Goal: Task Accomplishment & Management: Manage account settings

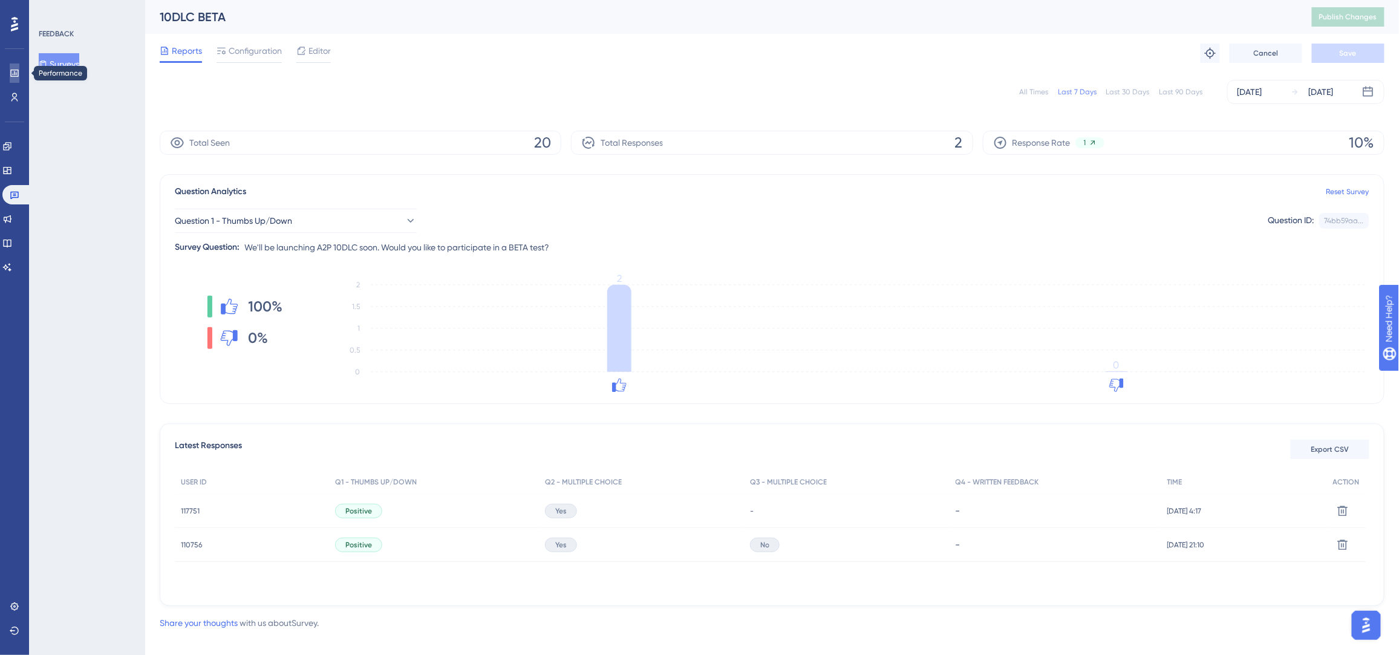
click at [19, 80] on link at bounding box center [15, 73] width 10 height 19
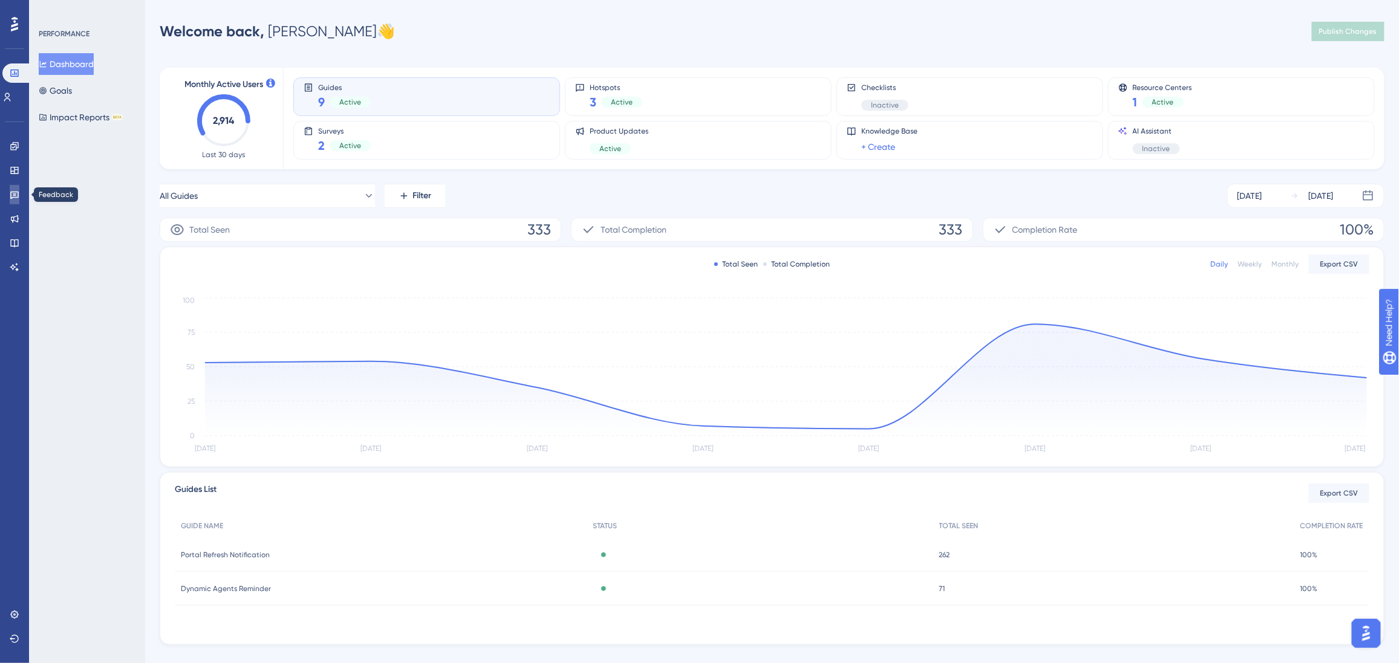
click at [15, 197] on icon at bounding box center [14, 196] width 8 height 8
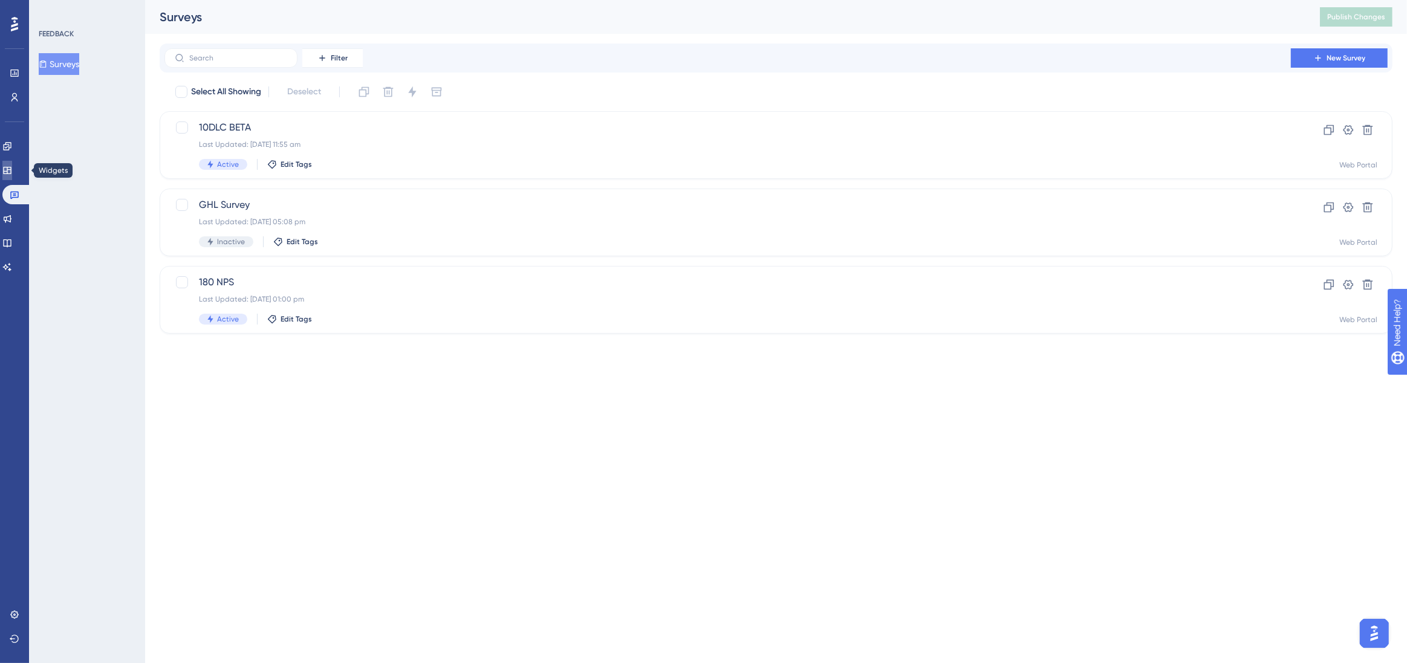
click at [12, 172] on icon at bounding box center [7, 171] width 10 height 10
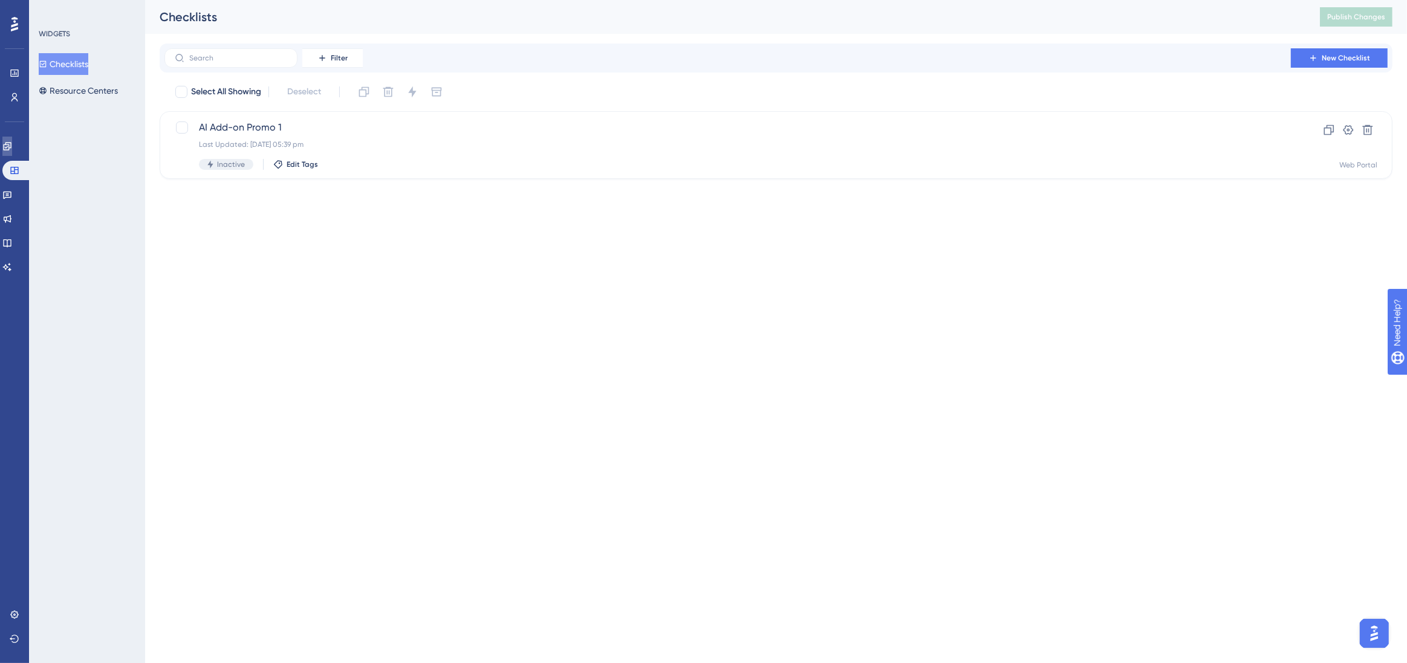
click at [11, 147] on icon at bounding box center [7, 146] width 8 height 8
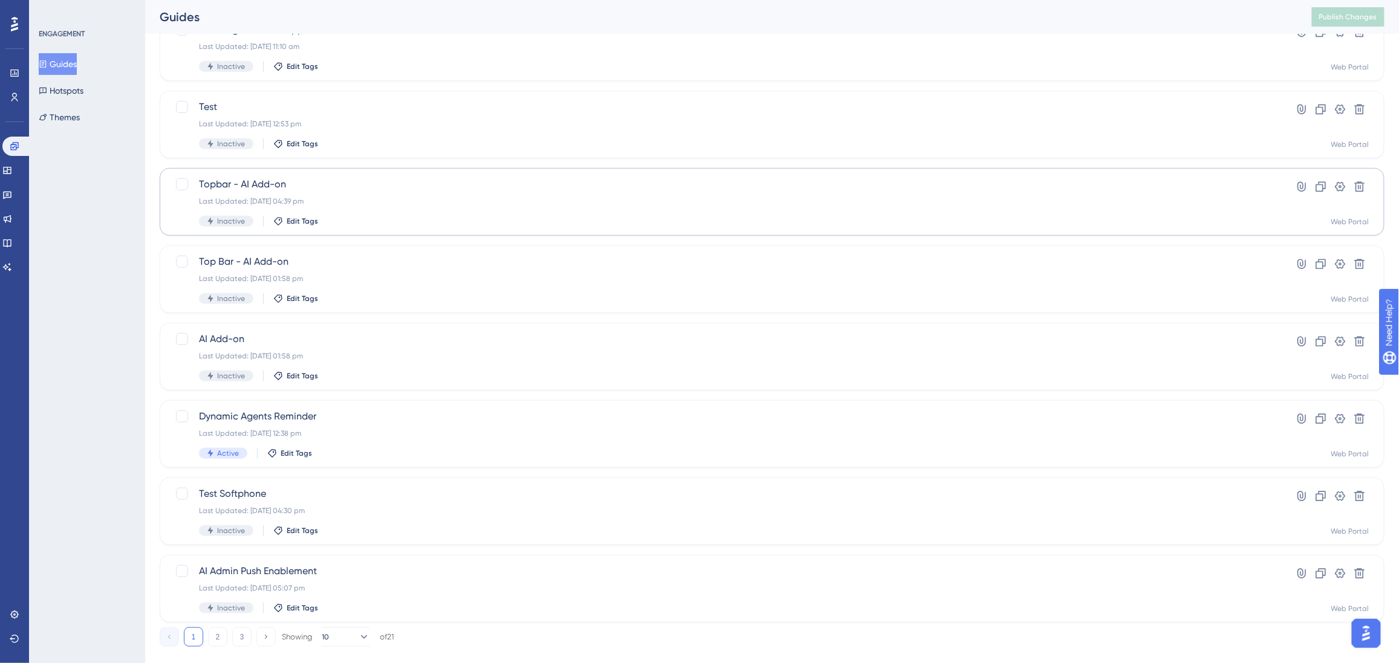
scroll to position [275, 0]
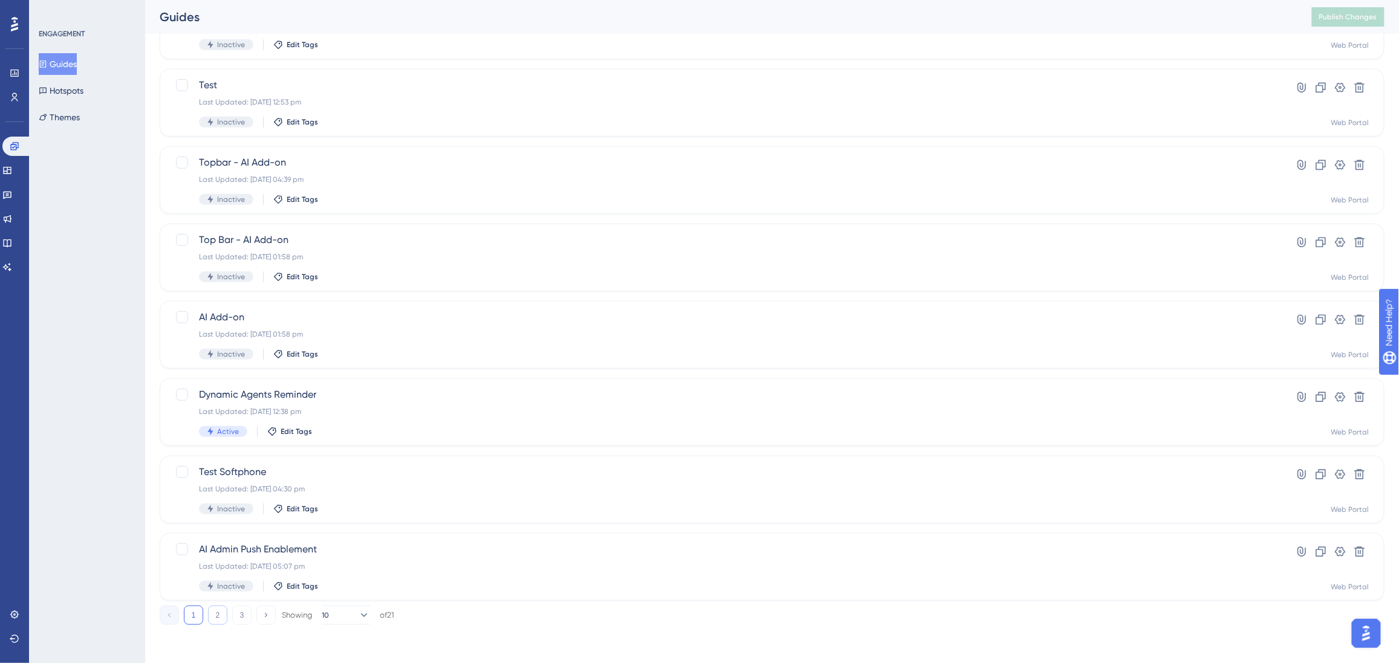
click at [218, 619] on button "2" at bounding box center [217, 615] width 19 height 19
click at [67, 84] on button "Hotspots" at bounding box center [61, 91] width 45 height 22
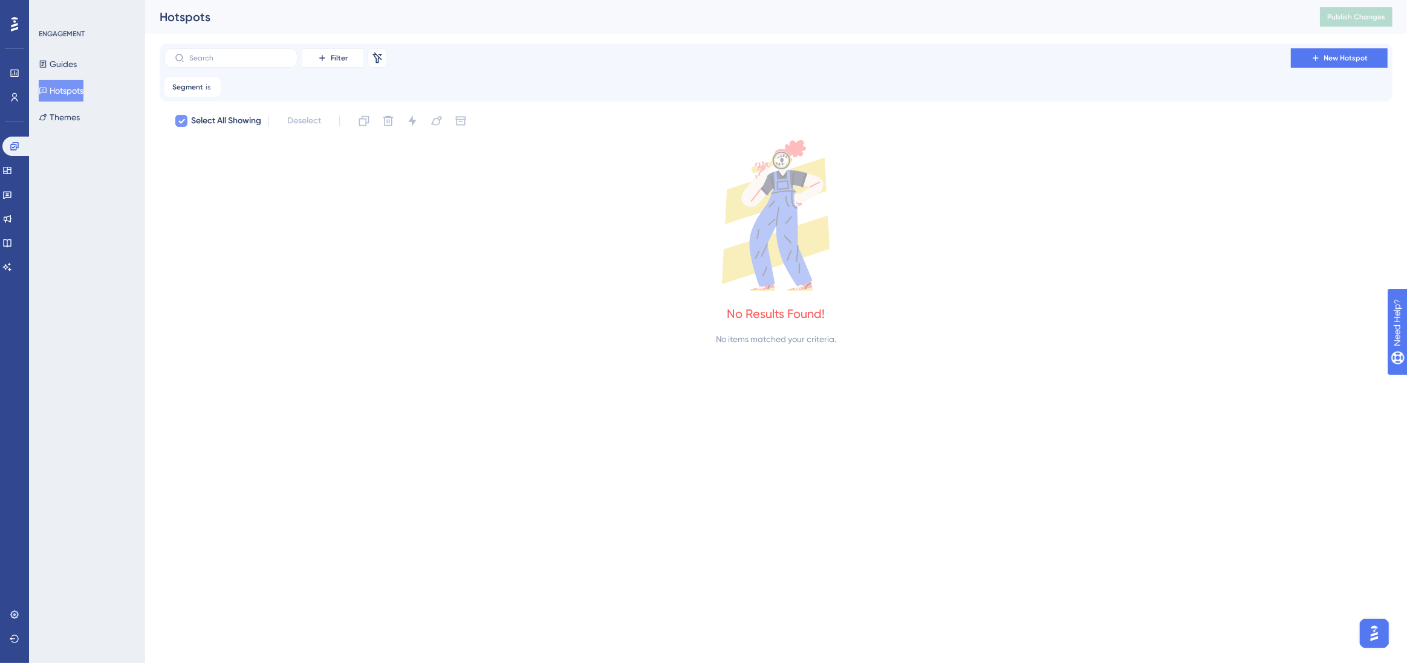
click at [178, 126] on div at bounding box center [181, 121] width 12 height 12
click at [181, 121] on icon at bounding box center [181, 121] width 7 height 10
click at [212, 86] on icon at bounding box center [211, 86] width 7 height 7
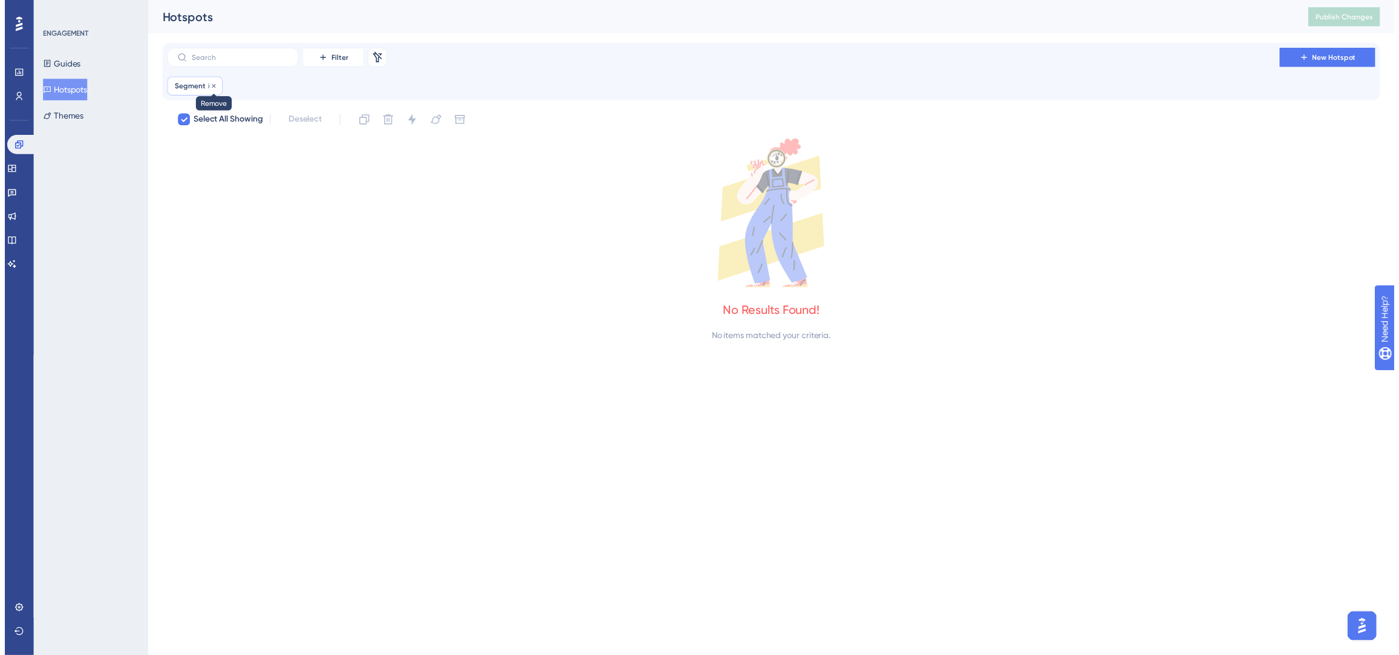
checkbox input "false"
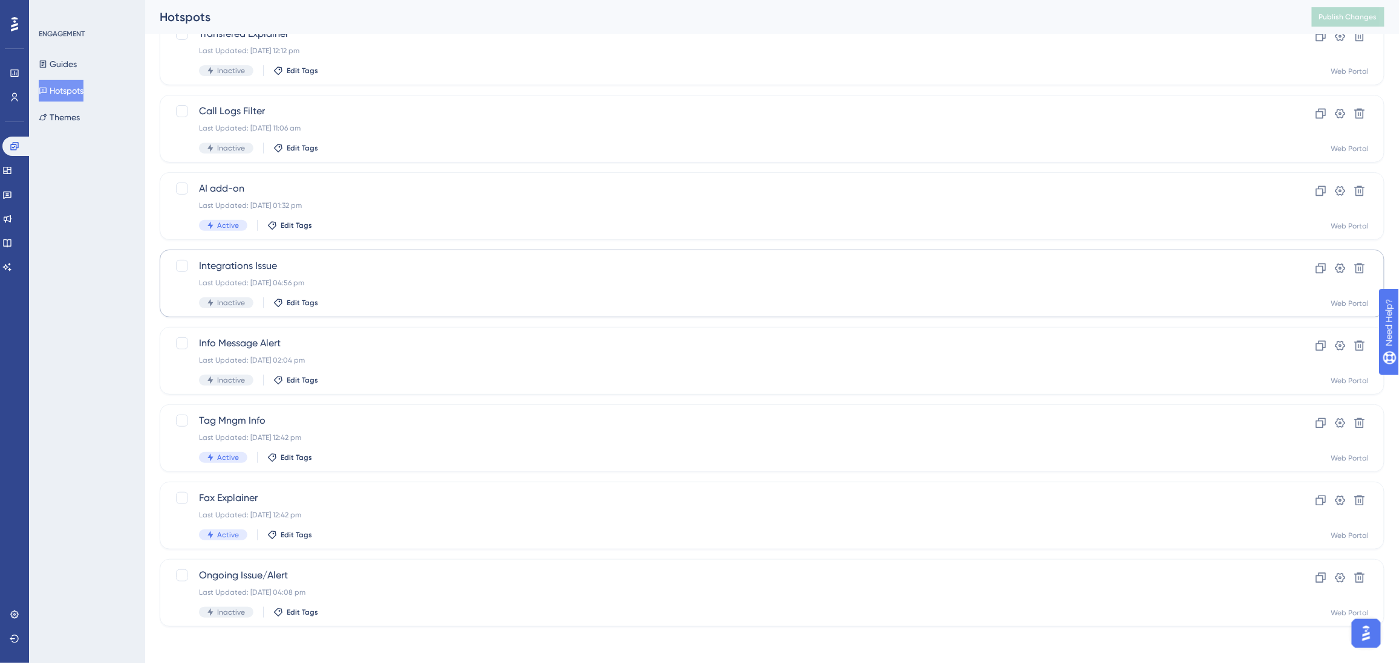
scroll to position [96, 0]
click at [382, 337] on span "Info Message Alert" at bounding box center [723, 341] width 1049 height 15
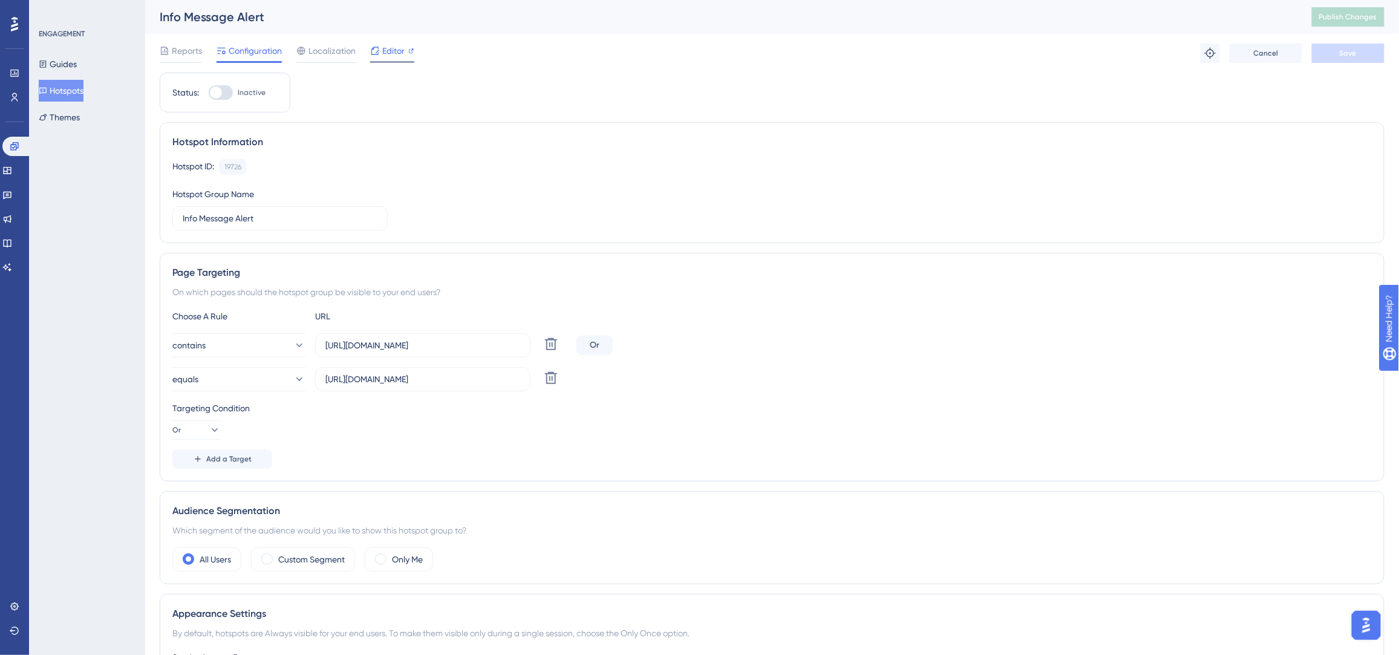
click at [399, 51] on span "Editor" at bounding box center [393, 51] width 22 height 15
click at [215, 93] on div at bounding box center [216, 92] width 12 height 12
click at [209, 93] on input "Inactive" at bounding box center [208, 93] width 1 height 1
click at [1339, 54] on button "Save" at bounding box center [1348, 53] width 73 height 19
click at [1355, 19] on span "Publish Changes" at bounding box center [1348, 17] width 58 height 10
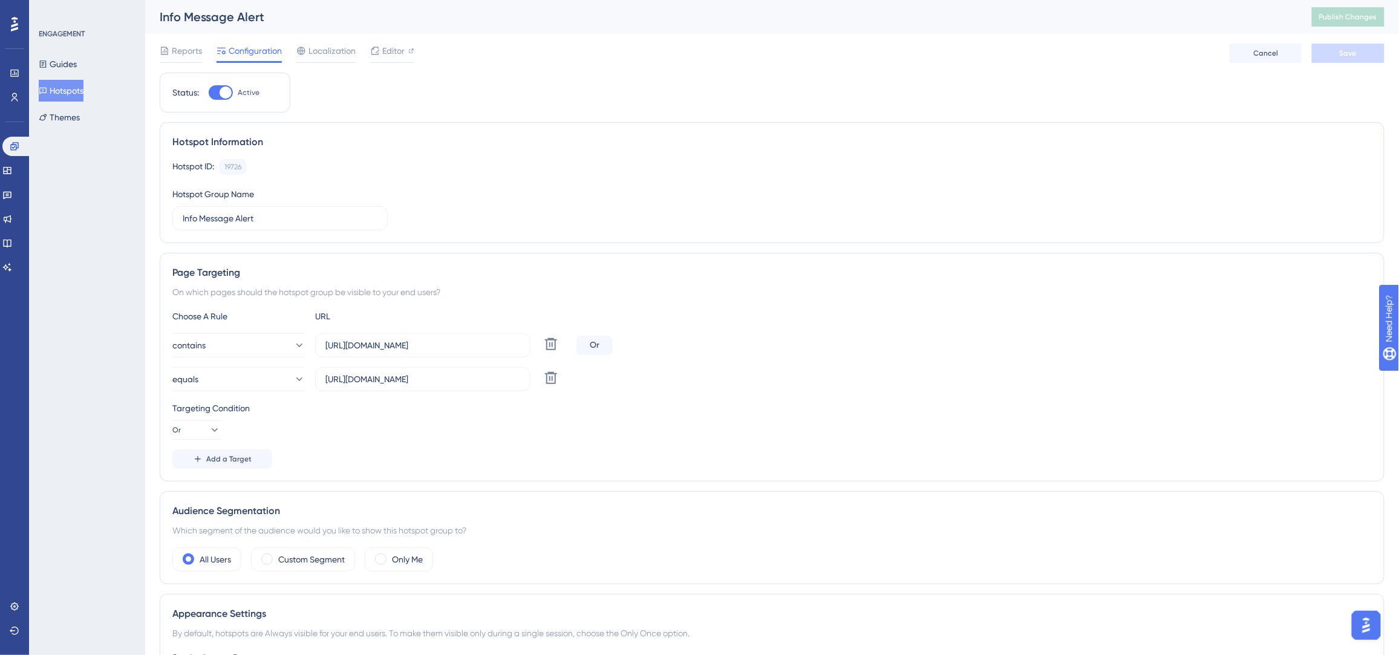
click at [221, 93] on div at bounding box center [226, 92] width 12 height 12
click at [209, 93] on input "Active" at bounding box center [208, 93] width 1 height 1
checkbox input "false"
click at [1349, 48] on span "Save" at bounding box center [1348, 53] width 17 height 10
click at [1355, 19] on span "Publish Changes" at bounding box center [1348, 17] width 58 height 10
